Goal: Information Seeking & Learning: Learn about a topic

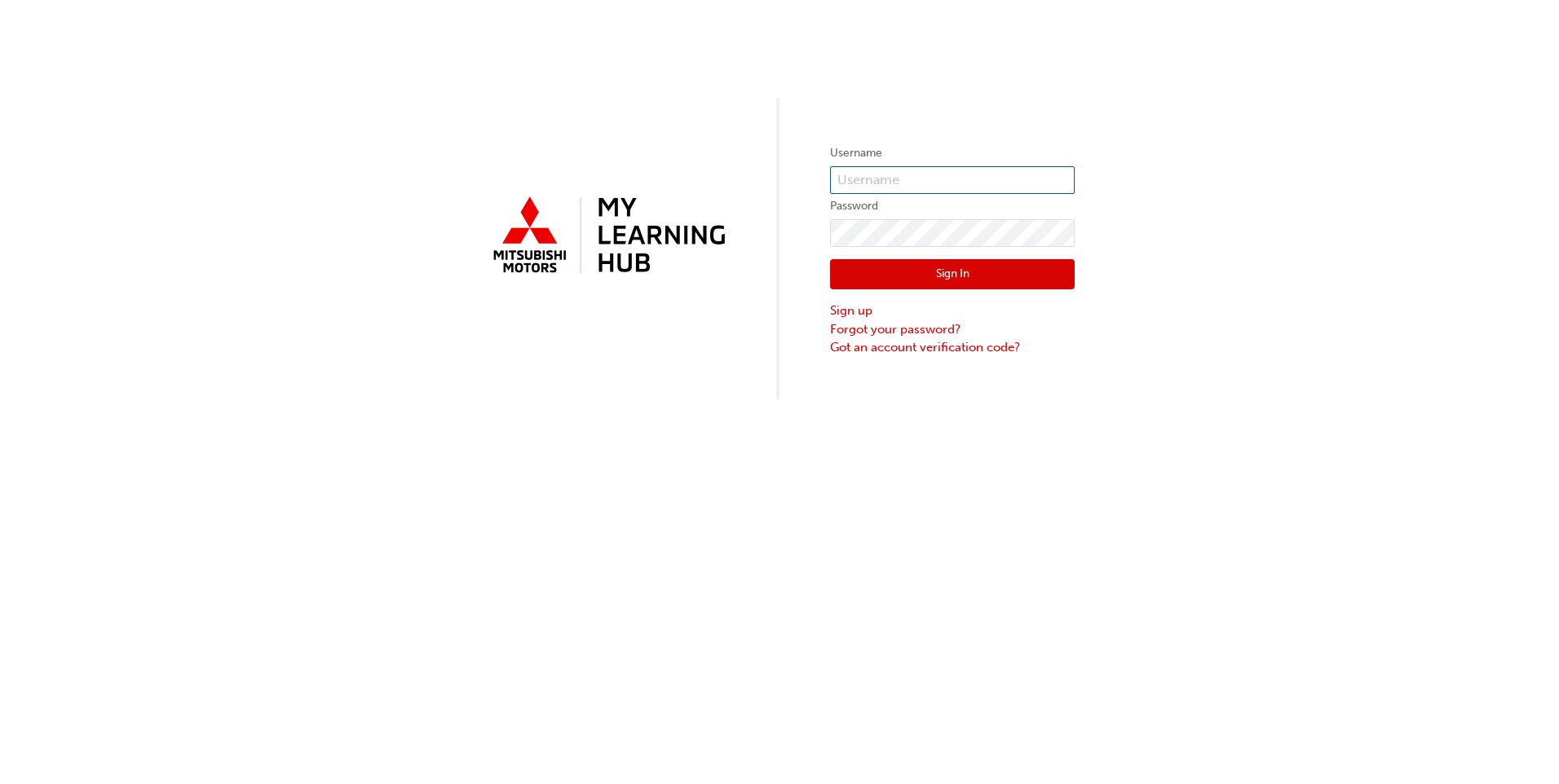
type input "0005938089"
click at [1003, 277] on button "Sign In" at bounding box center [953, 274] width 244 height 31
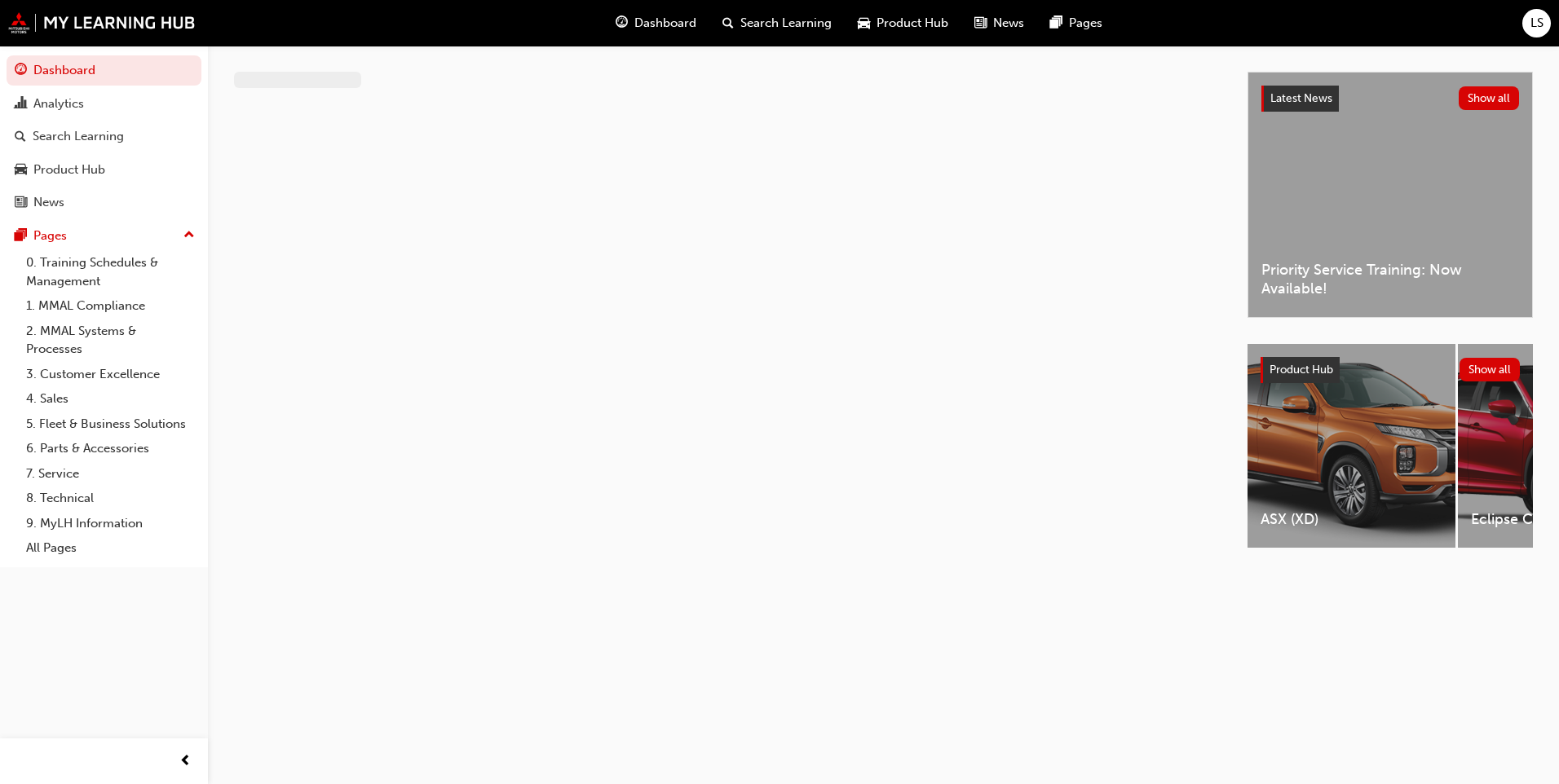
click at [669, 25] on span "Dashboard" at bounding box center [665, 23] width 62 height 19
click at [662, 19] on span "Dashboard" at bounding box center [665, 23] width 62 height 19
click at [43, 66] on link "Dashboard" at bounding box center [104, 70] width 195 height 31
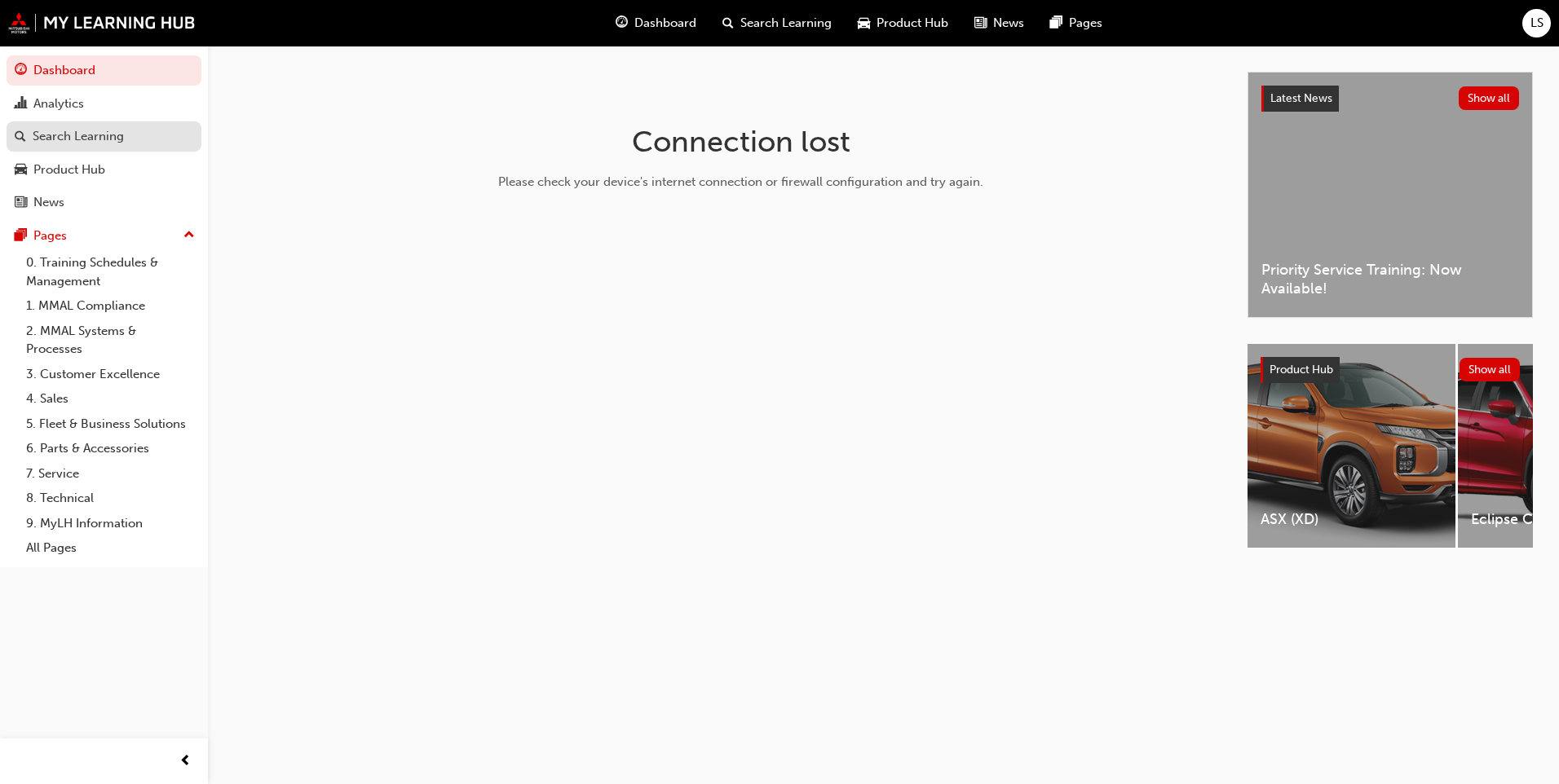
click at [70, 131] on div "Search Learning" at bounding box center [78, 136] width 92 height 19
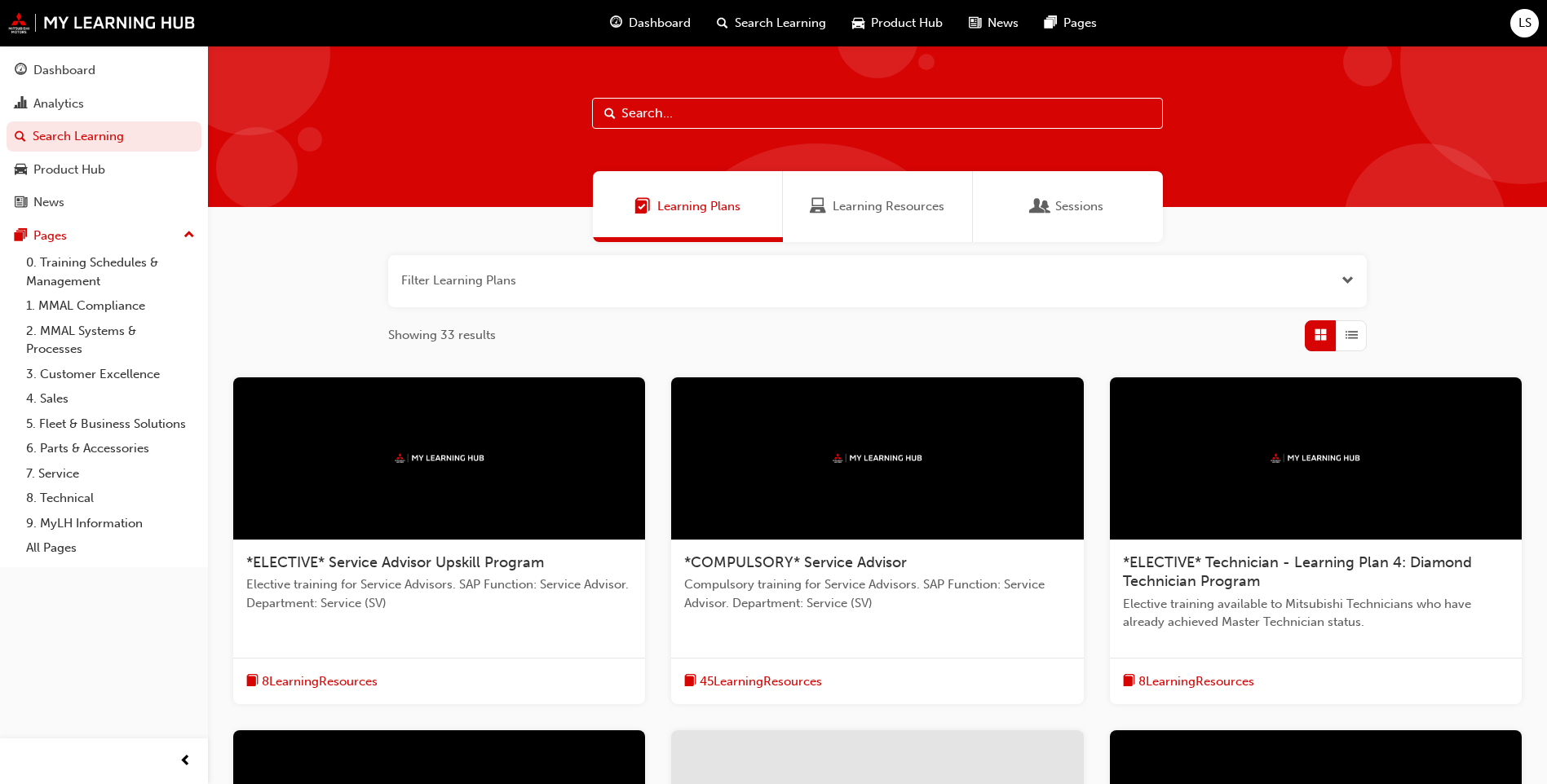
click at [664, 22] on span "Dashboard" at bounding box center [659, 23] width 62 height 19
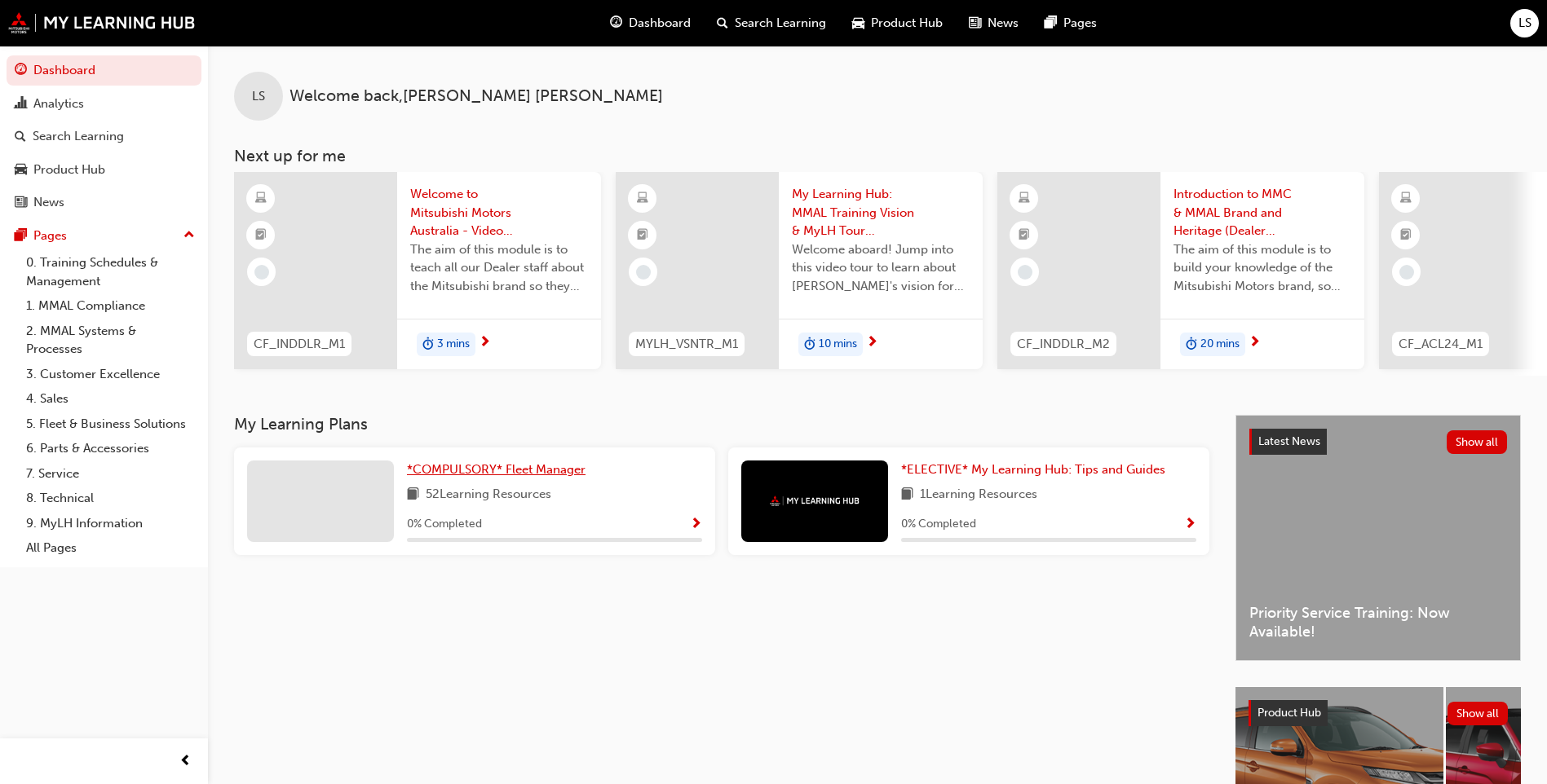
click at [540, 474] on span "*COMPULSORY* Fleet Manager" at bounding box center [496, 469] width 179 height 15
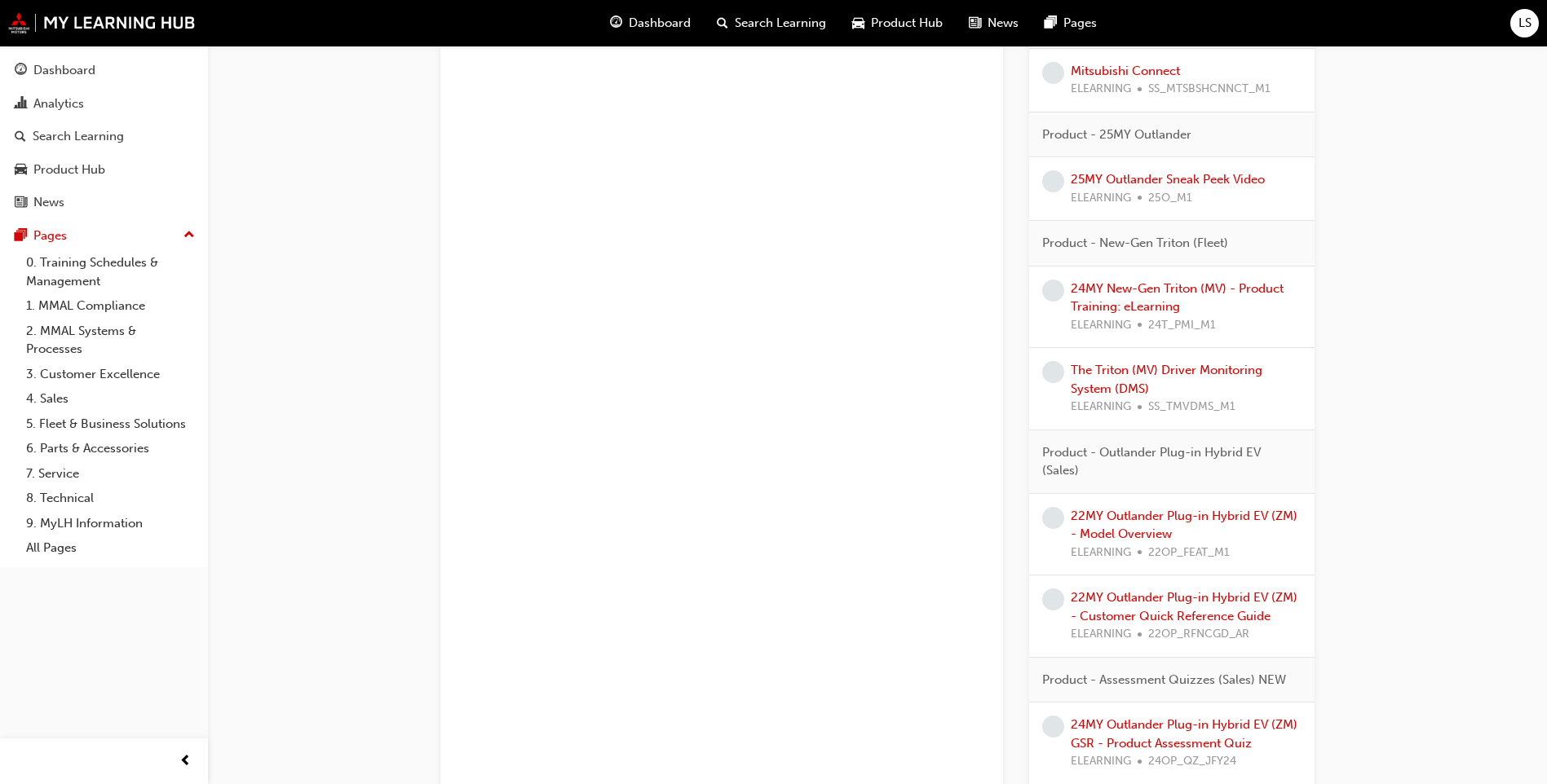
scroll to position [3863, 0]
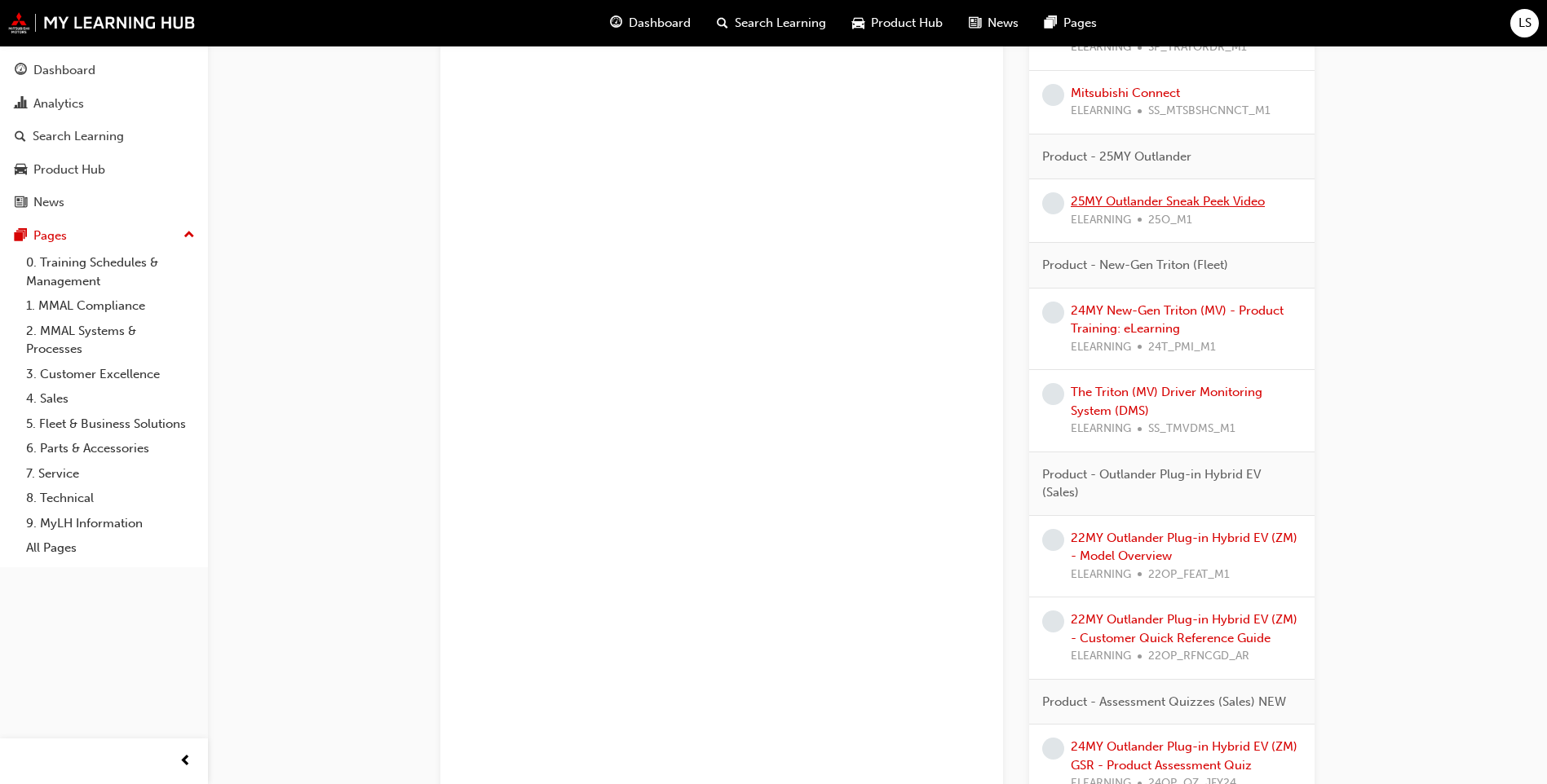
click at [1118, 205] on link "25MY Outlander Sneak Peek Video" at bounding box center [1168, 202] width 194 height 15
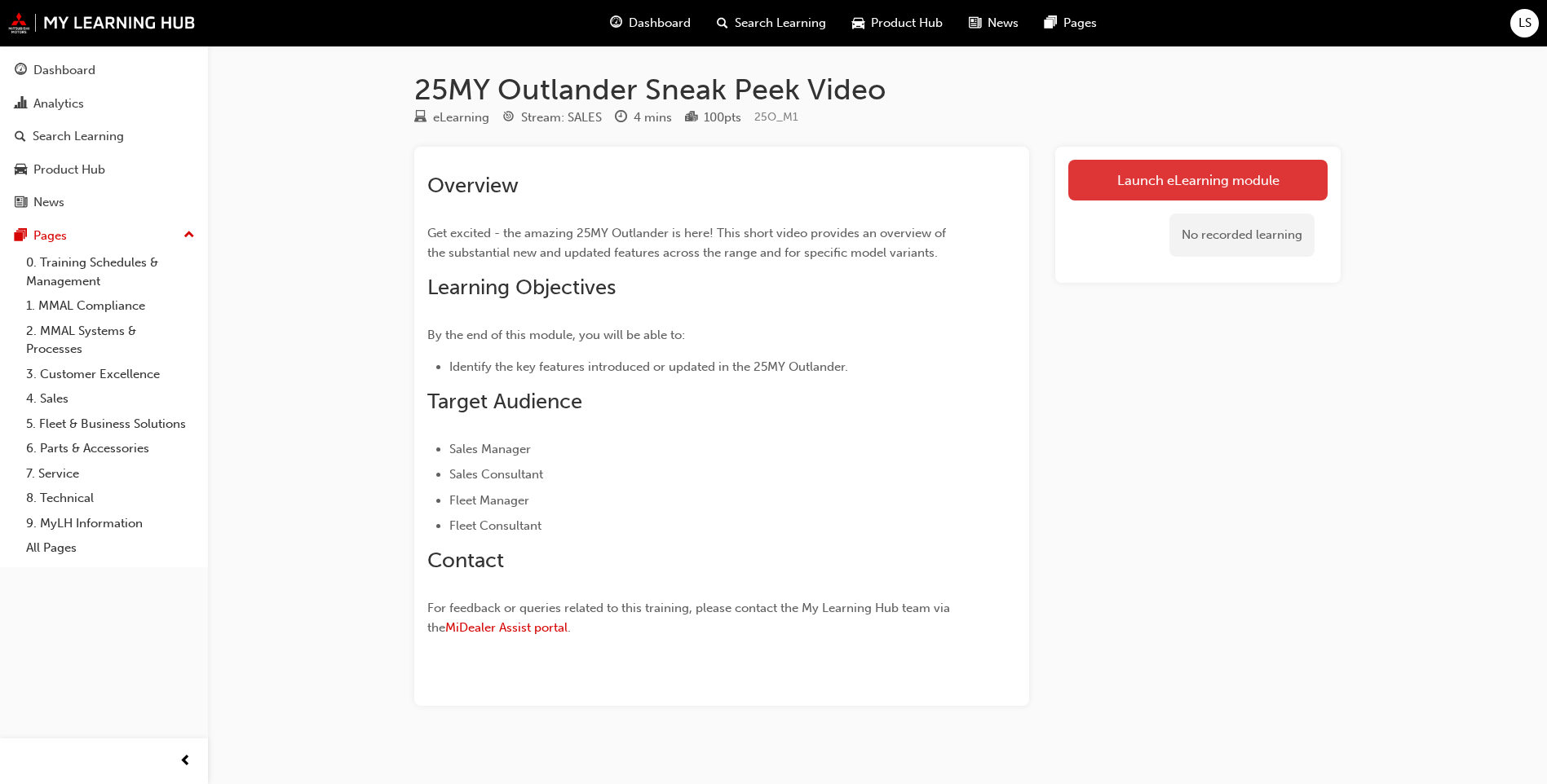
click at [1130, 174] on link "Launch eLearning module" at bounding box center [1198, 180] width 259 height 41
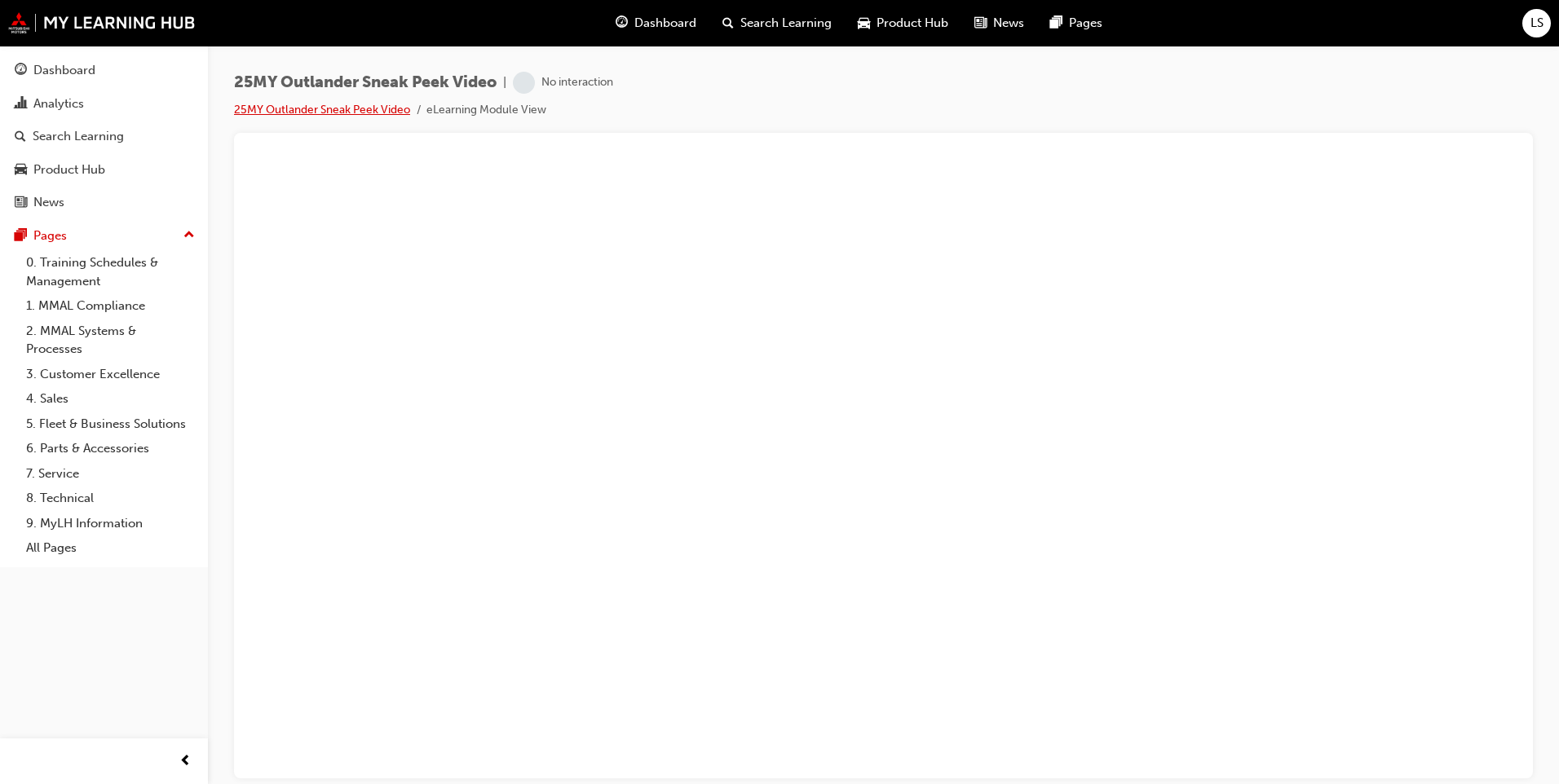
click at [293, 106] on link "25MY Outlander Sneak Peek Video" at bounding box center [322, 109] width 176 height 14
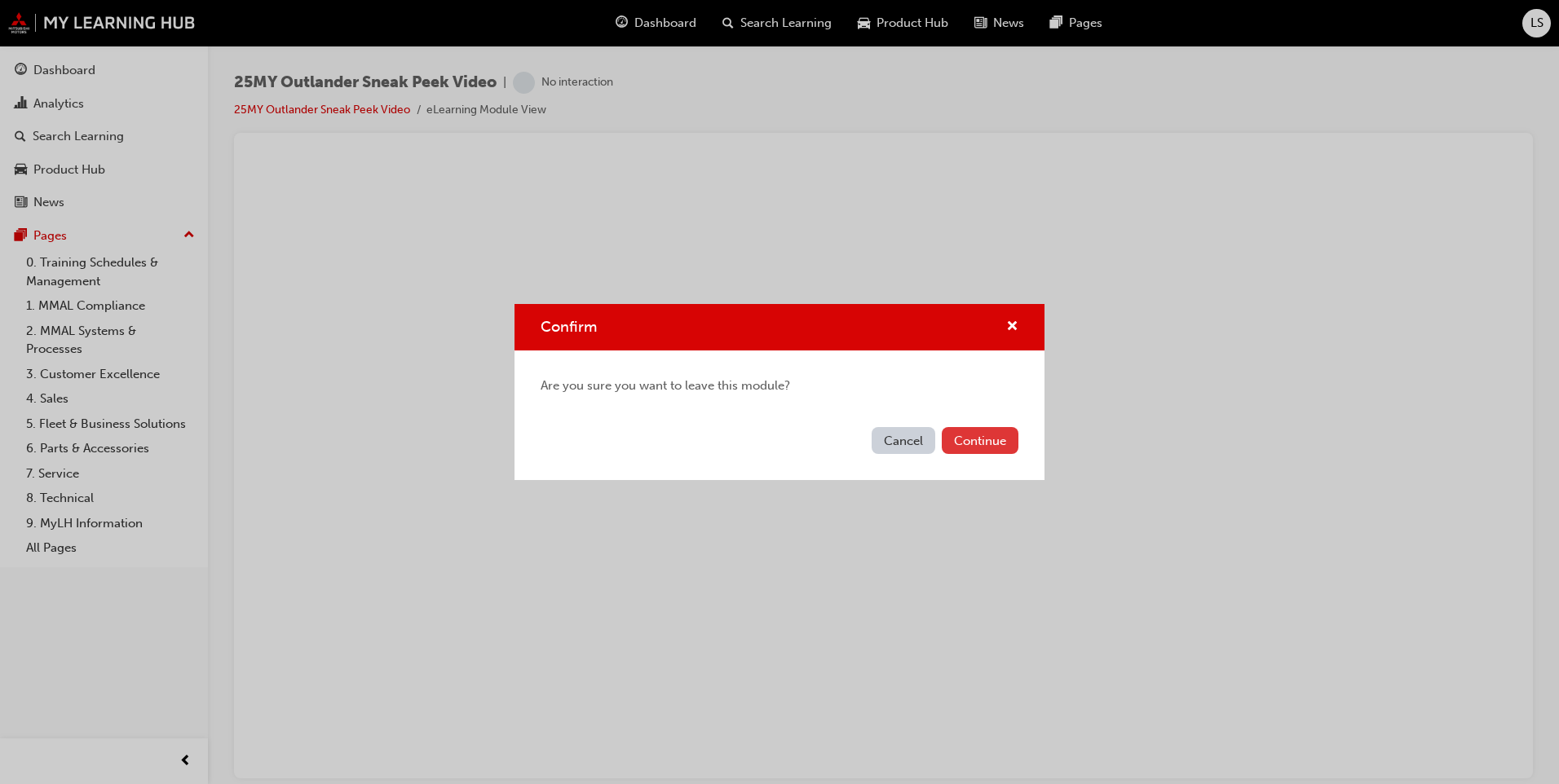
click at [979, 437] on button "Continue" at bounding box center [979, 441] width 77 height 27
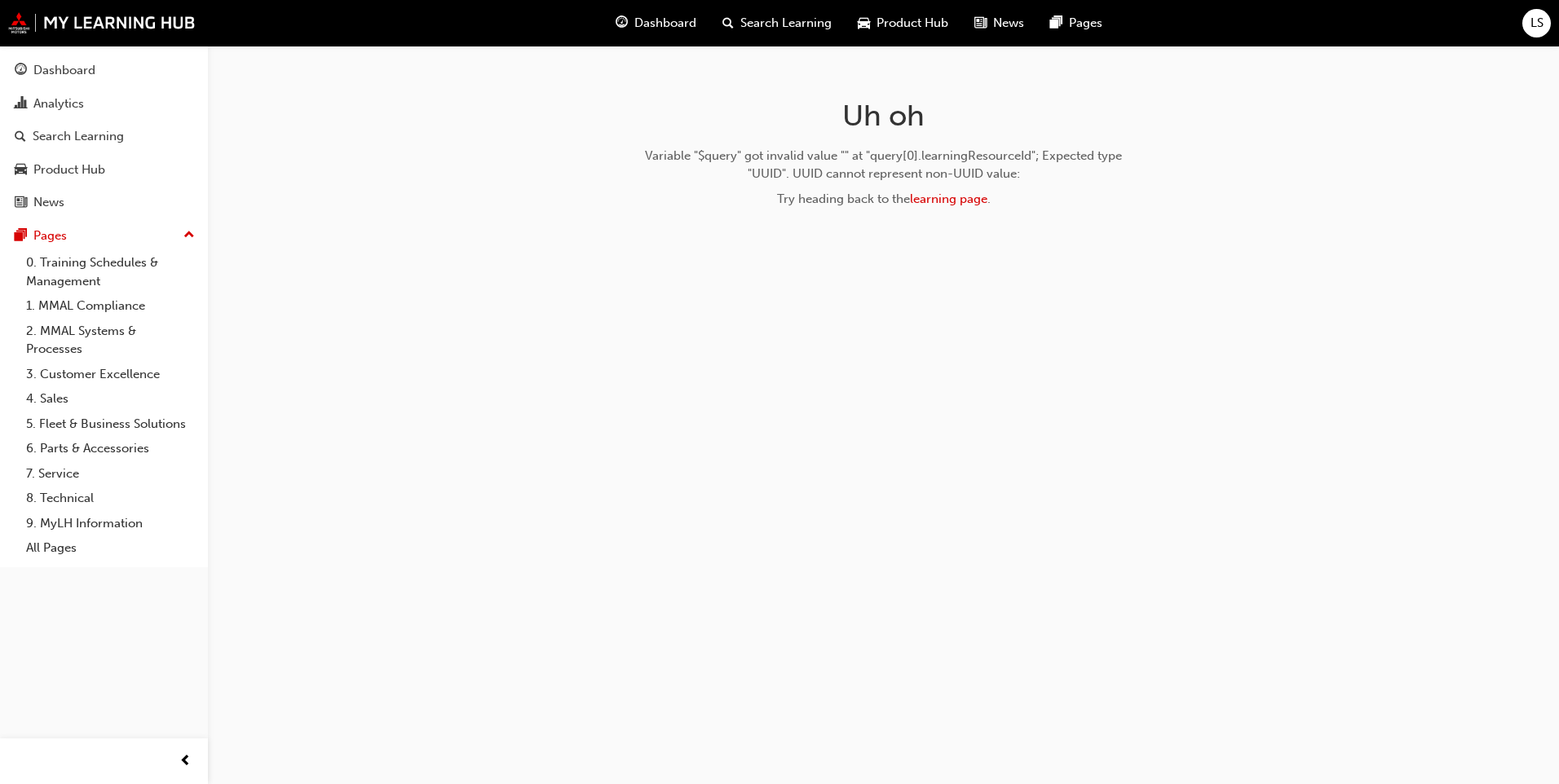
click at [658, 23] on span "Dashboard" at bounding box center [665, 23] width 62 height 19
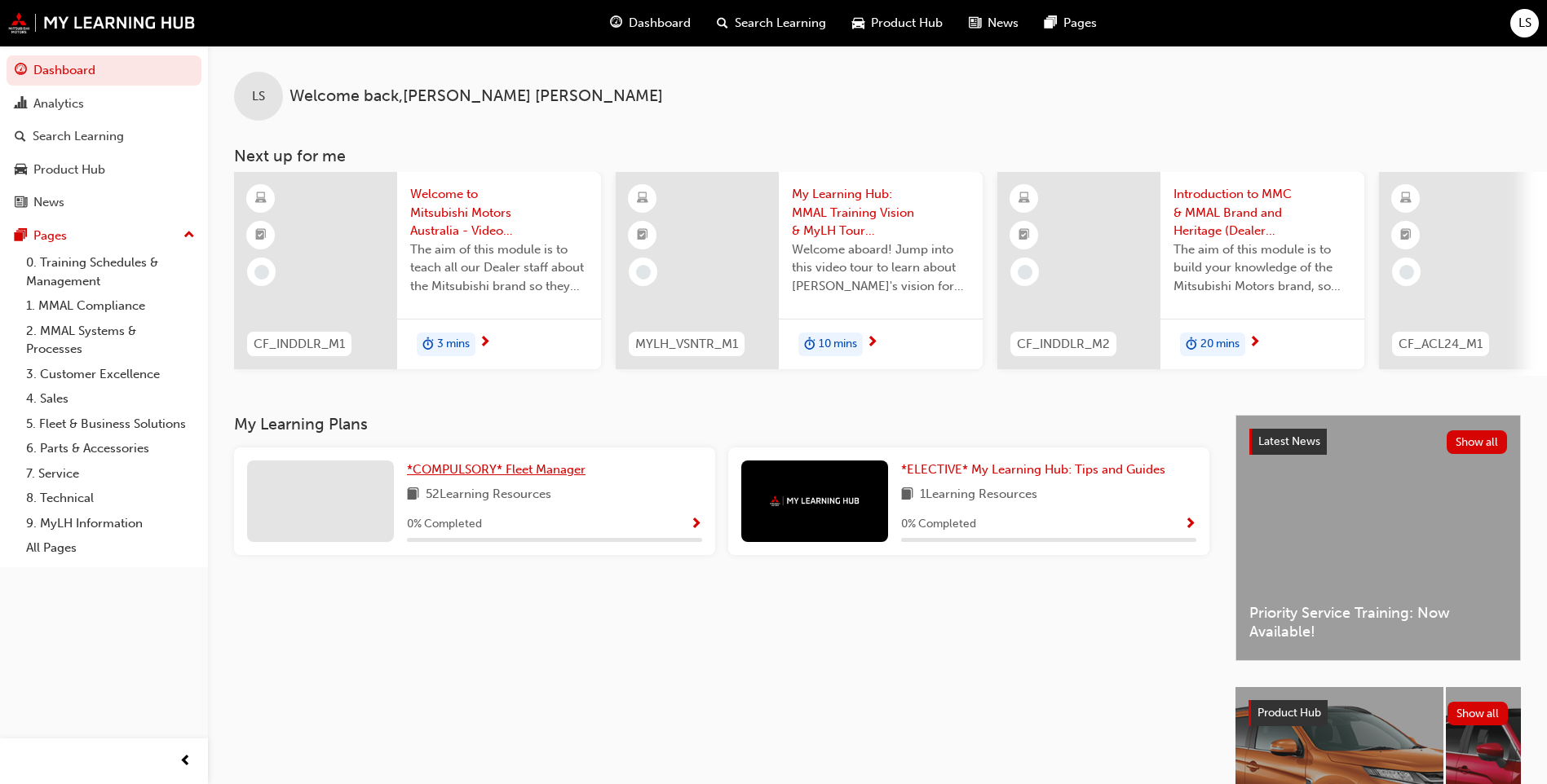
click at [520, 474] on span "*COMPULSORY* Fleet Manager" at bounding box center [496, 469] width 179 height 15
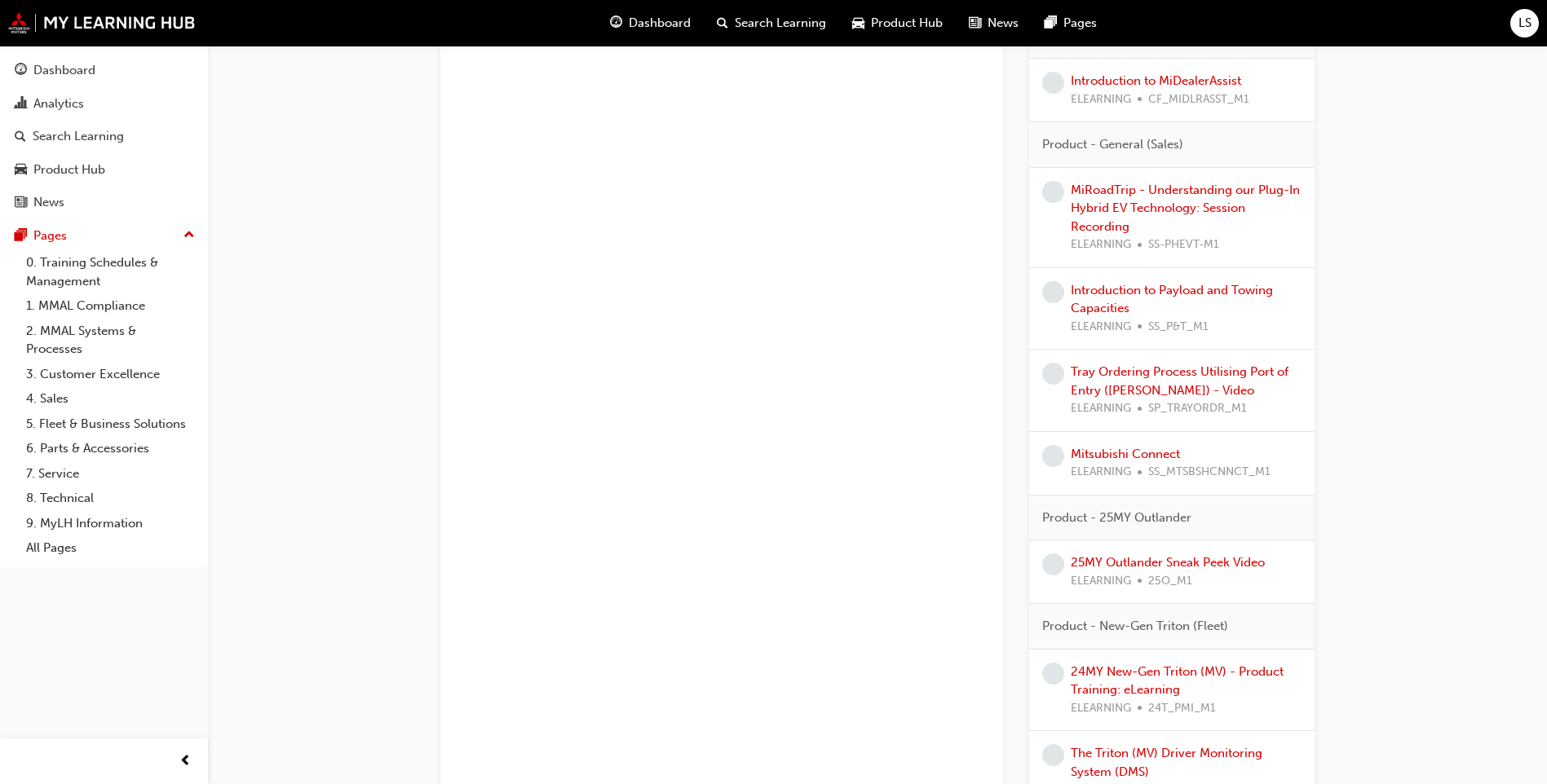
scroll to position [3505, 0]
click at [1132, 448] on link "Mitsubishi Connect" at bounding box center [1126, 450] width 109 height 15
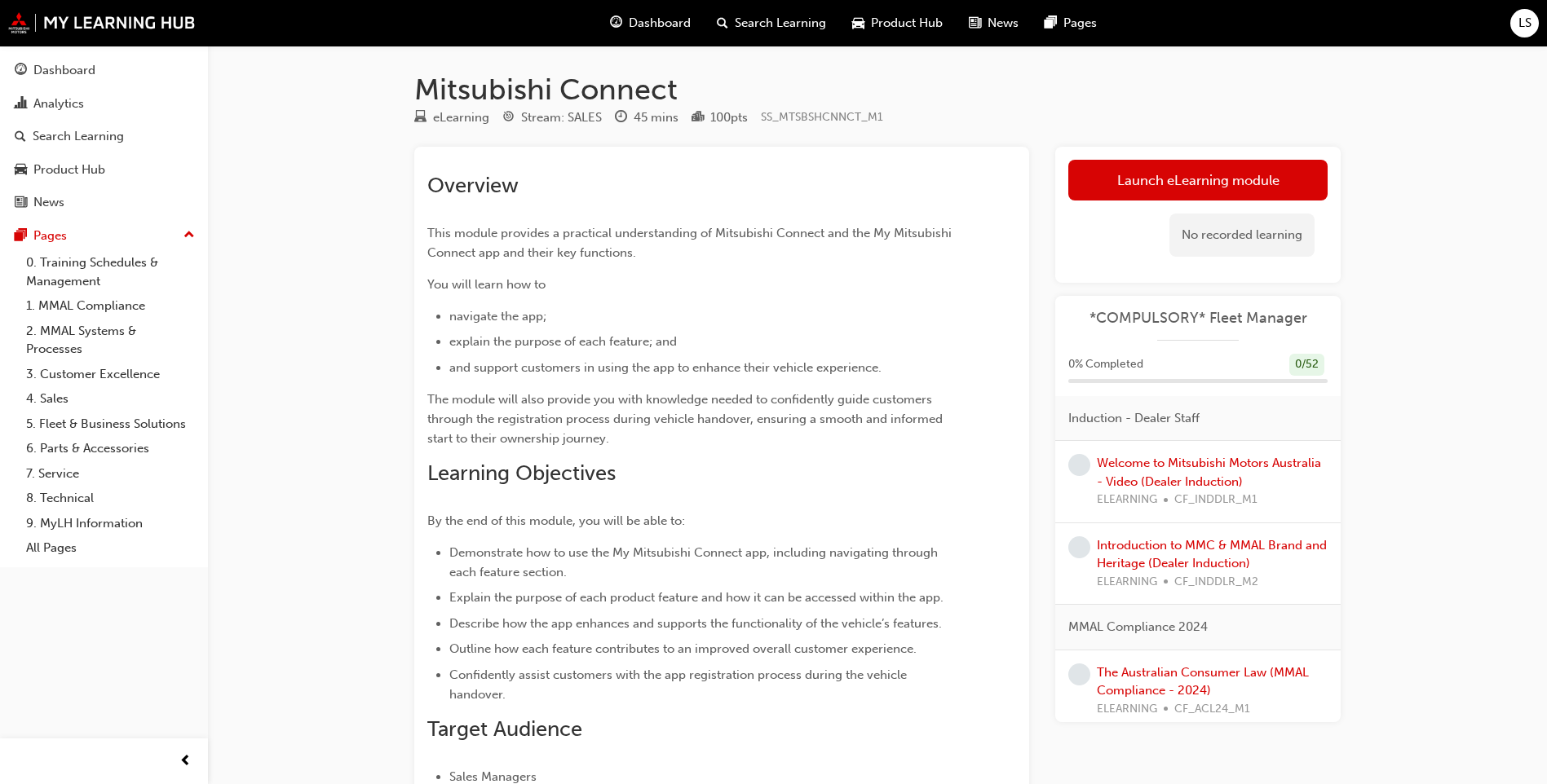
click at [1180, 180] on link "Launch eLearning module" at bounding box center [1198, 180] width 259 height 41
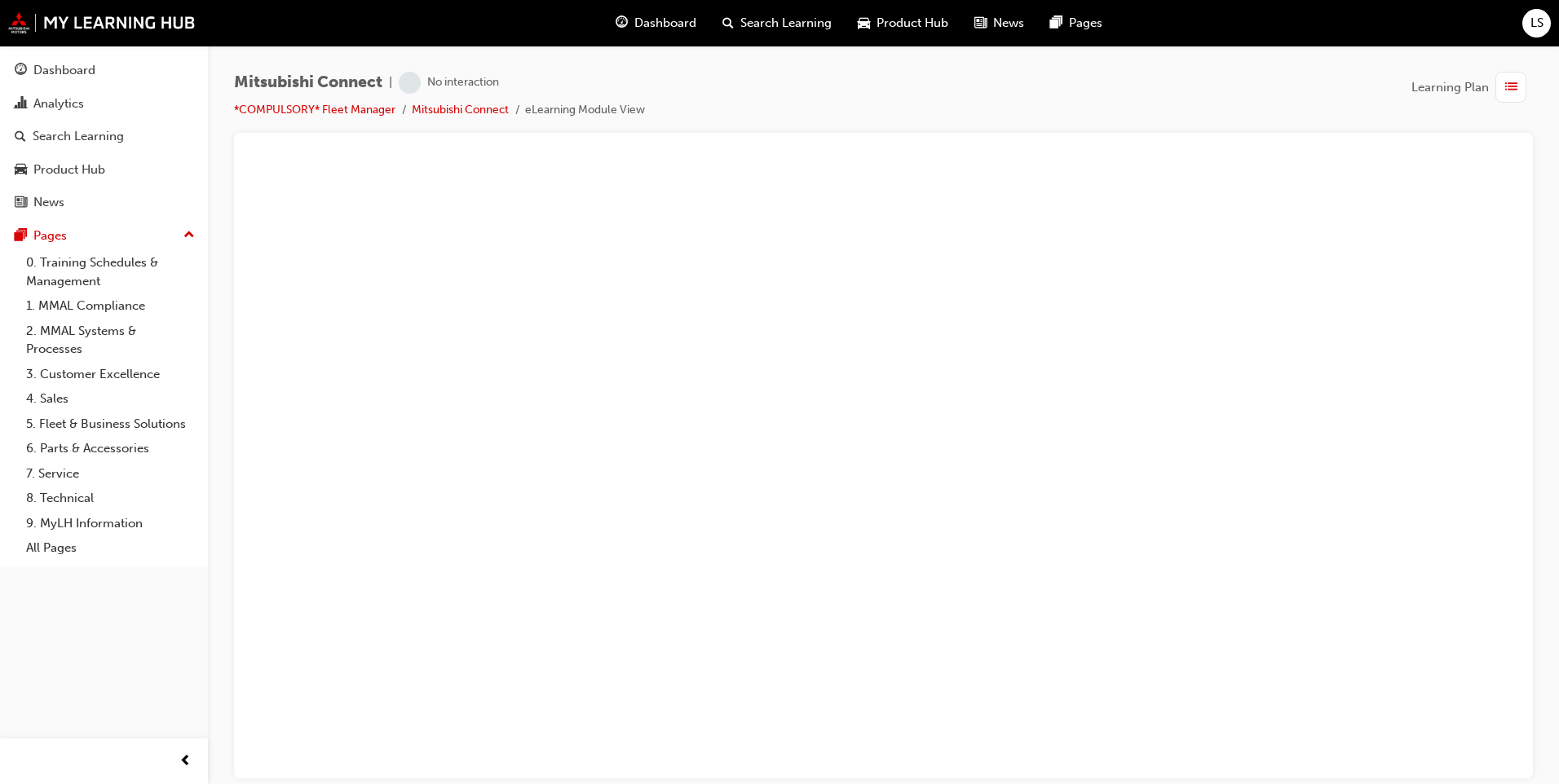
click at [1541, 23] on span "LS" at bounding box center [1537, 23] width 13 height 19
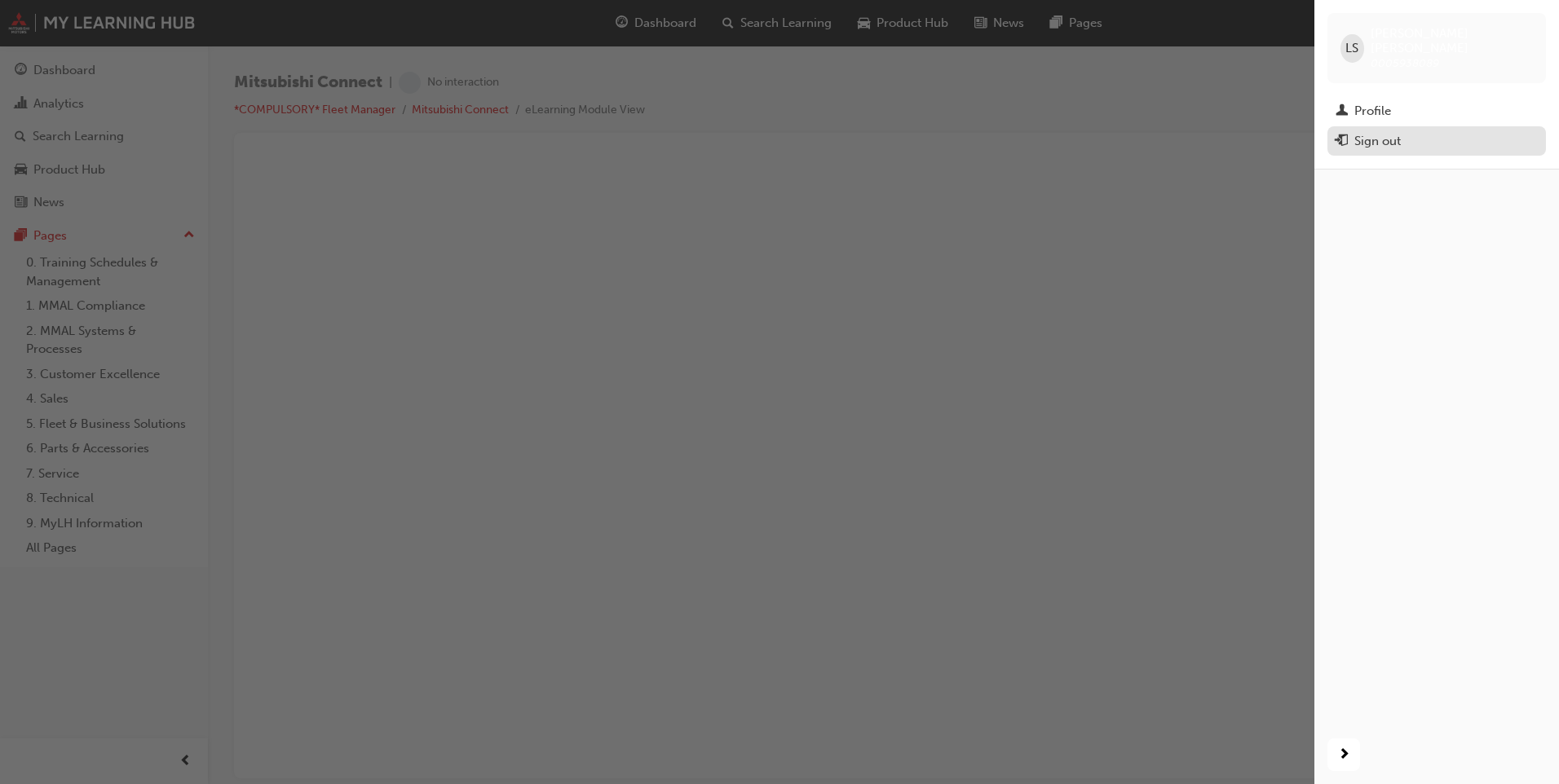
click at [1388, 132] on div "Sign out" at bounding box center [1378, 142] width 46 height 19
